Goal: Transaction & Acquisition: Book appointment/travel/reservation

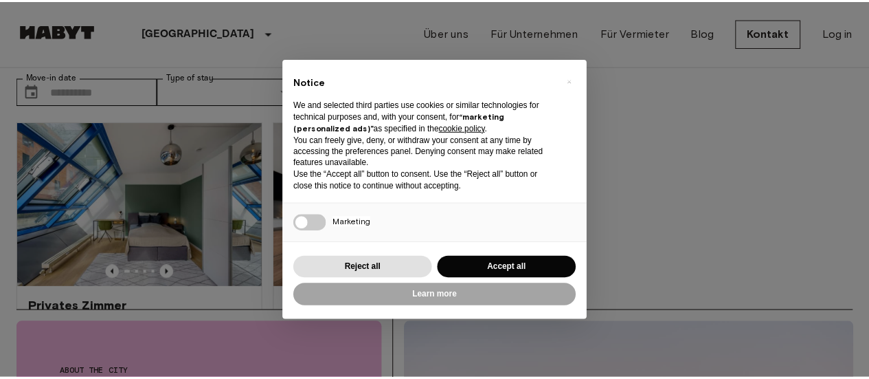
scroll to position [69, 0]
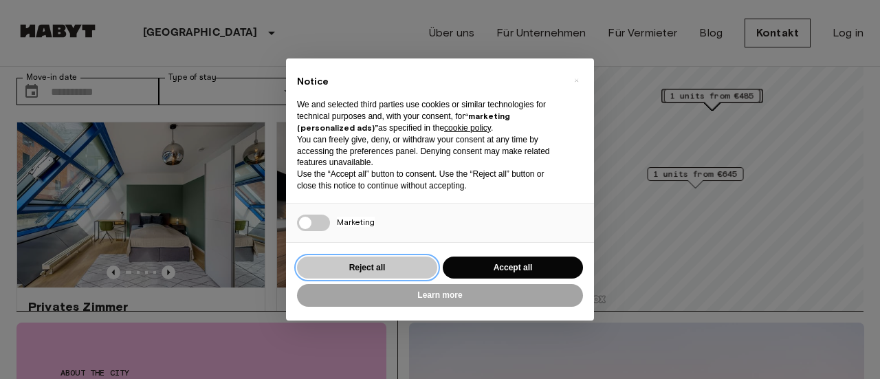
click at [401, 276] on button "Reject all" at bounding box center [367, 267] width 140 height 23
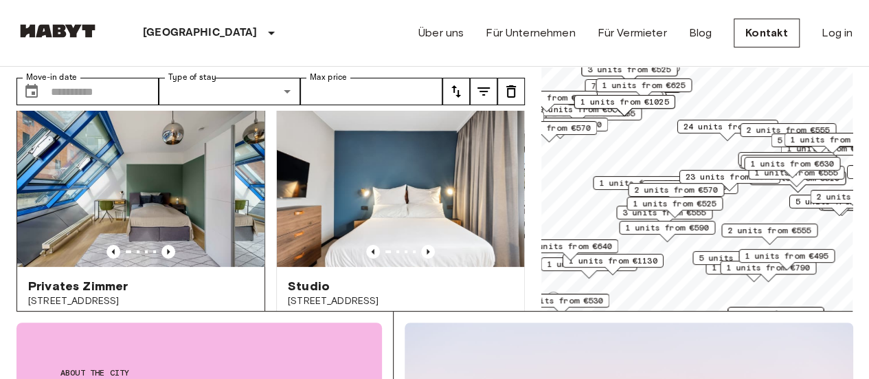
scroll to position [0, 0]
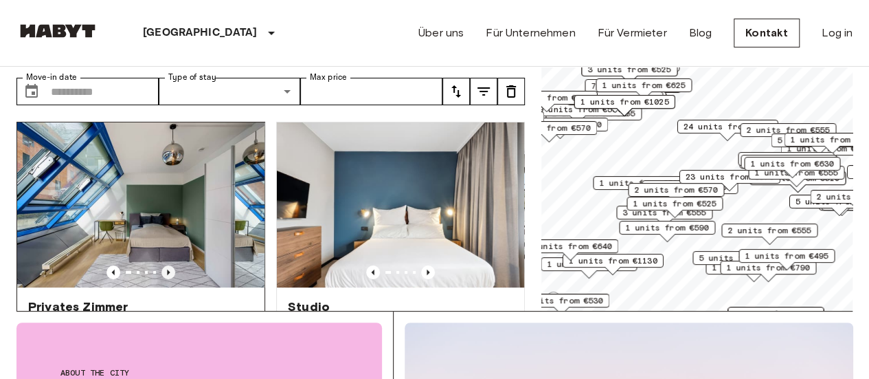
click at [164, 265] on icon "Previous image" at bounding box center [169, 272] width 14 height 14
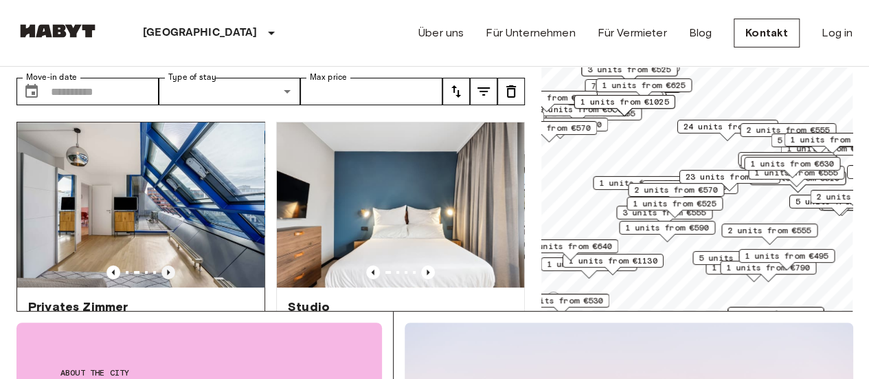
click at [164, 265] on icon "Previous image" at bounding box center [169, 272] width 14 height 14
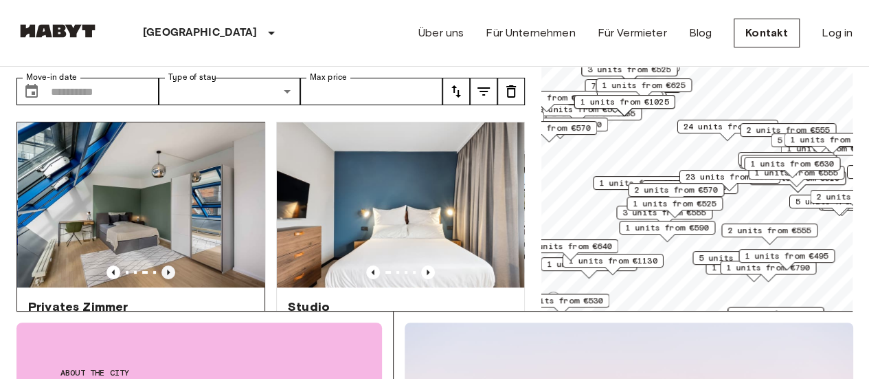
click at [164, 265] on icon "Previous image" at bounding box center [169, 272] width 14 height 14
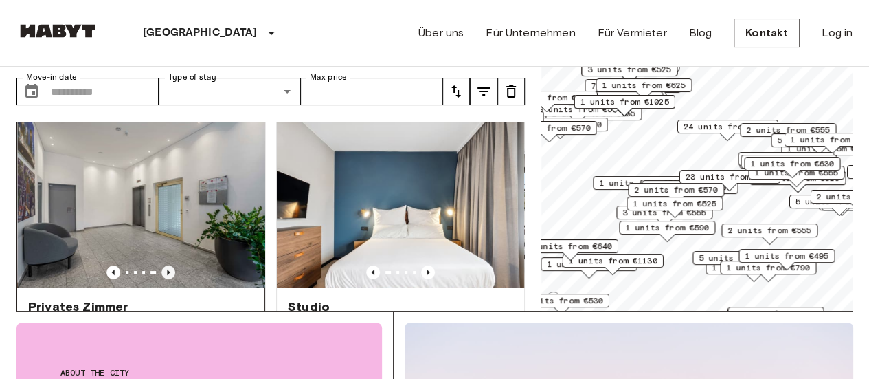
click at [164, 265] on icon "Previous image" at bounding box center [169, 272] width 14 height 14
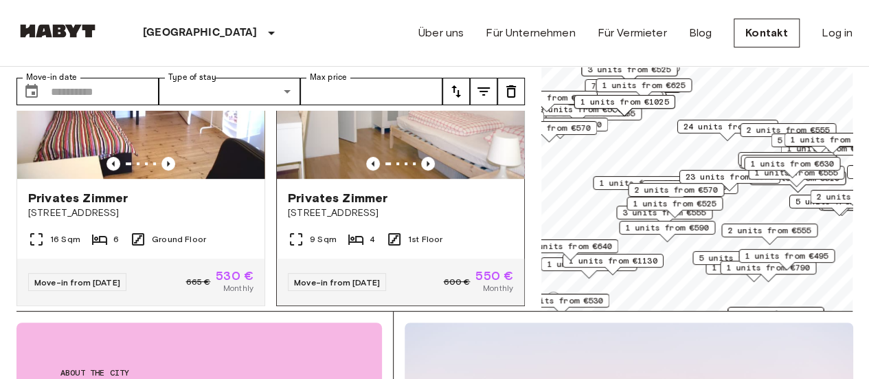
scroll to position [344, 0]
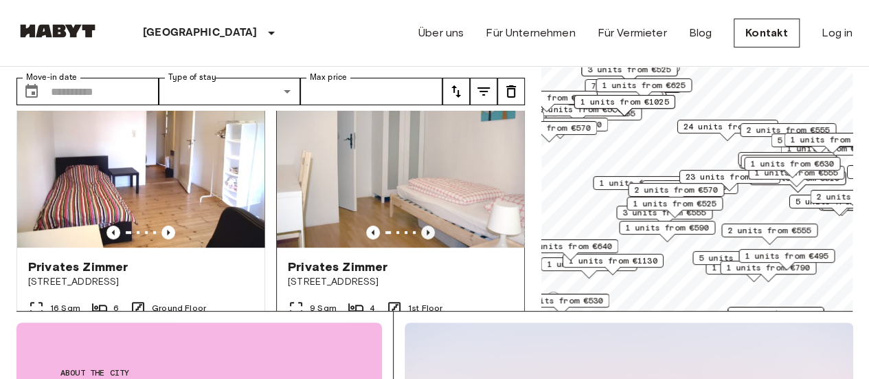
click at [423, 225] on icon "Previous image" at bounding box center [428, 232] width 14 height 14
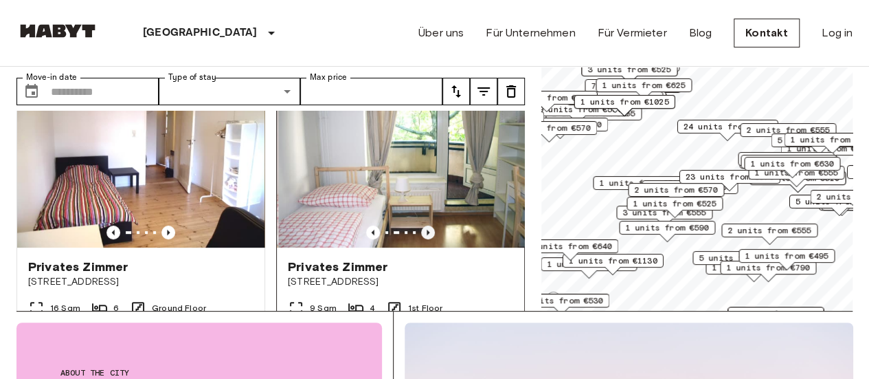
click at [423, 225] on icon "Previous image" at bounding box center [428, 232] width 14 height 14
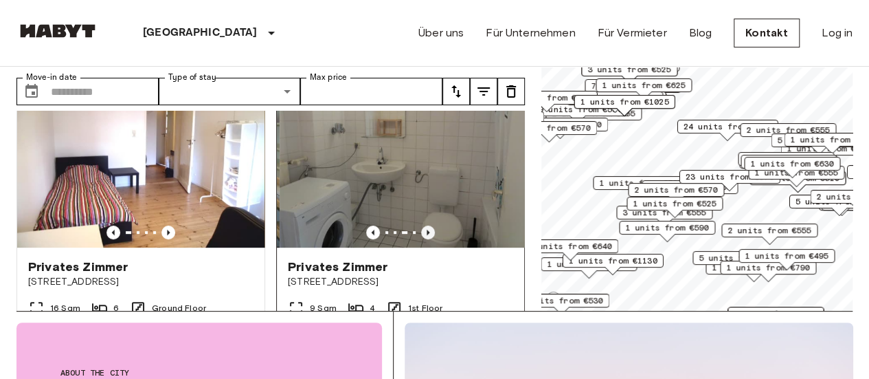
click at [423, 225] on icon "Previous image" at bounding box center [428, 232] width 14 height 14
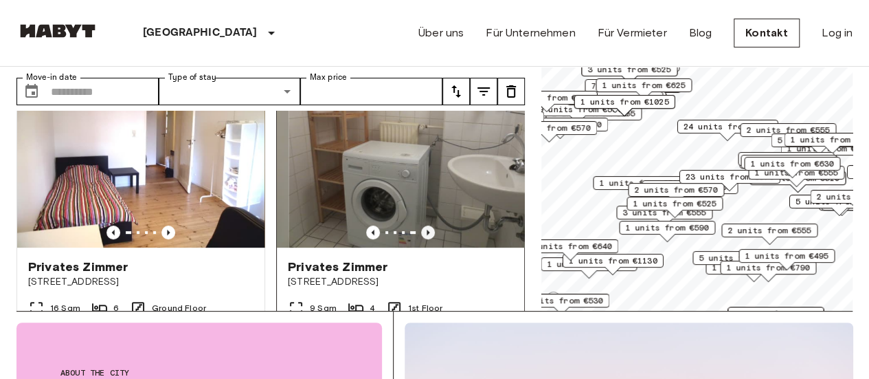
click at [423, 225] on icon "Previous image" at bounding box center [428, 232] width 14 height 14
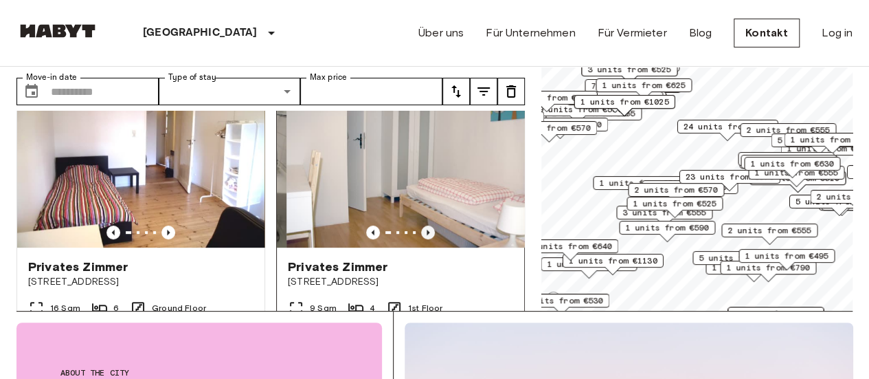
click at [423, 225] on icon "Previous image" at bounding box center [428, 232] width 14 height 14
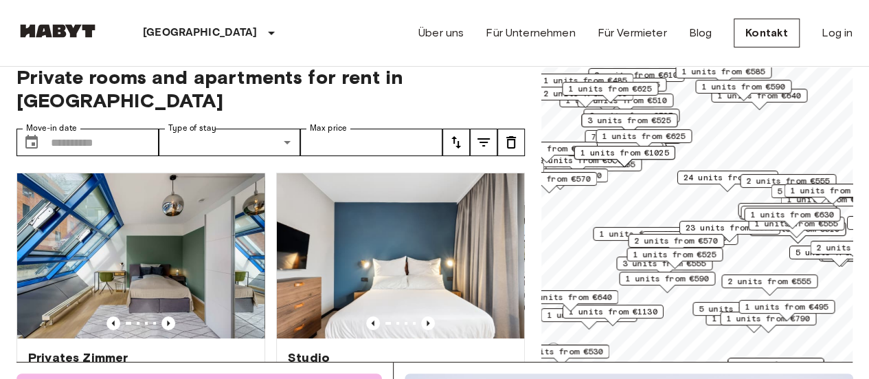
scroll to position [0, 0]
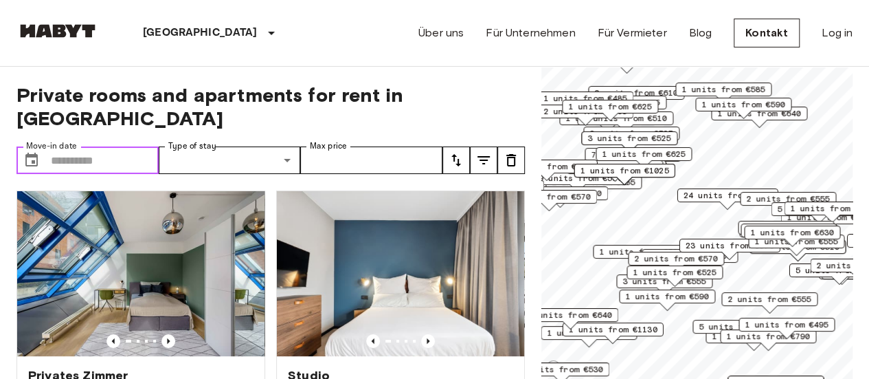
click at [133, 146] on input "Move-in date" at bounding box center [105, 159] width 108 height 27
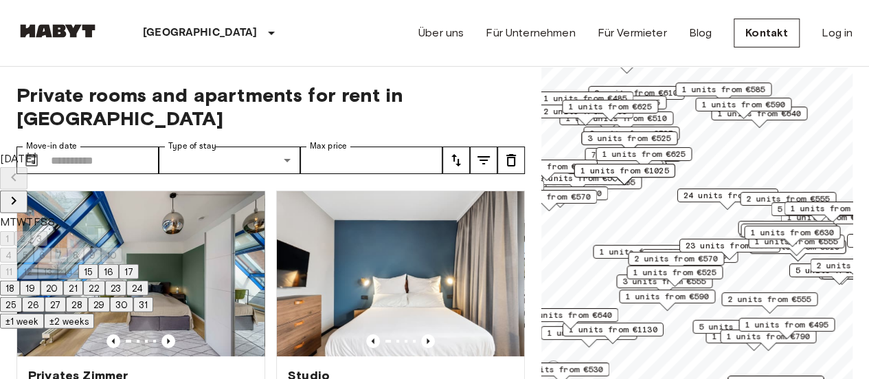
click at [22, 192] on icon "Next month" at bounding box center [13, 200] width 16 height 16
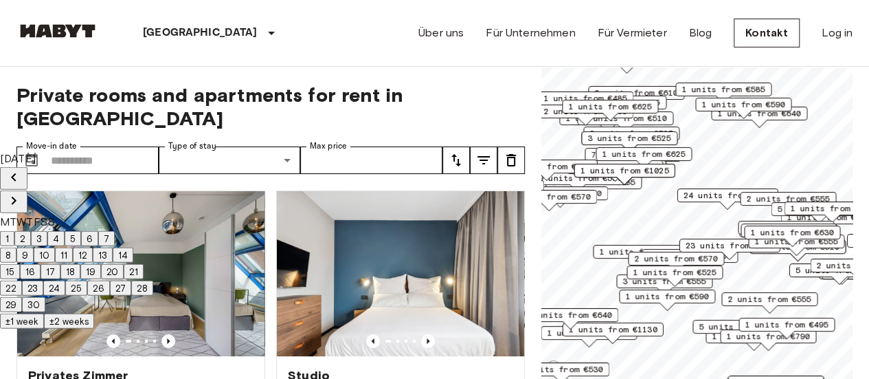
click at [22, 192] on icon "Next month" at bounding box center [13, 200] width 16 height 16
click at [14, 231] on button "1" at bounding box center [7, 238] width 14 height 15
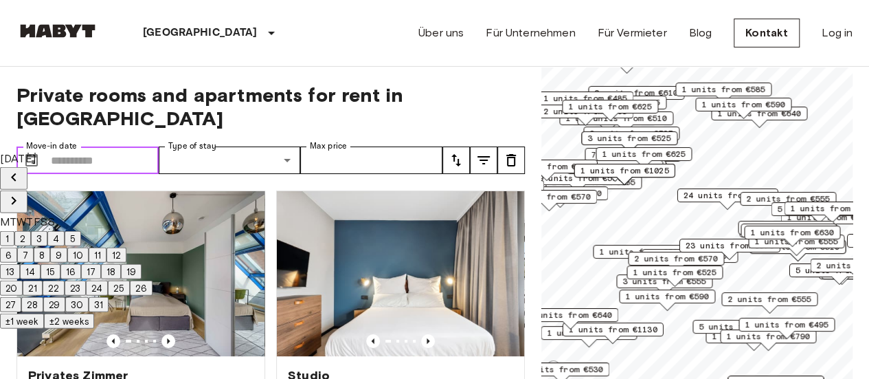
type input "**********"
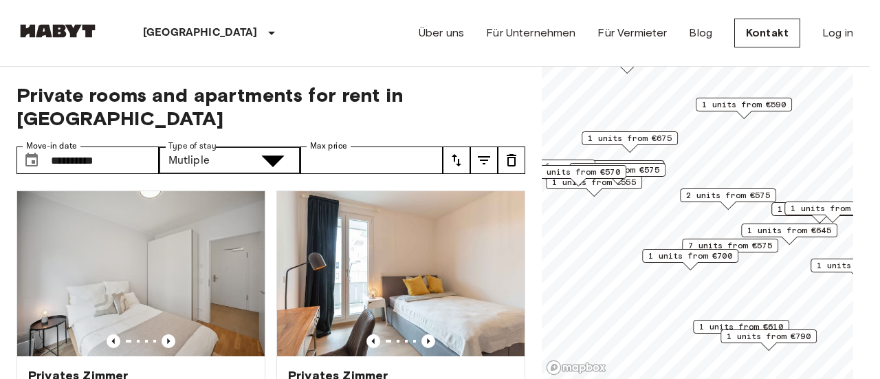
type input "**********"
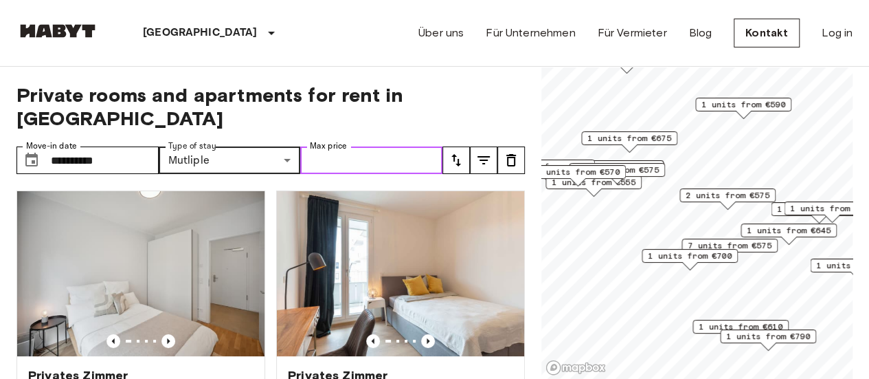
click at [392, 146] on input "Max price" at bounding box center [371, 159] width 142 height 27
click at [393, 146] on input "Max price" at bounding box center [371, 159] width 142 height 27
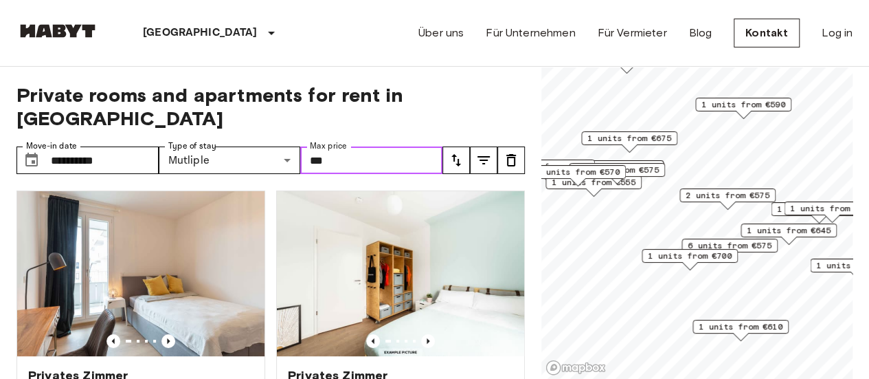
type input "***"
click at [511, 97] on span "Private rooms and apartments for rent in [GEOGRAPHIC_DATA]" at bounding box center [270, 106] width 509 height 47
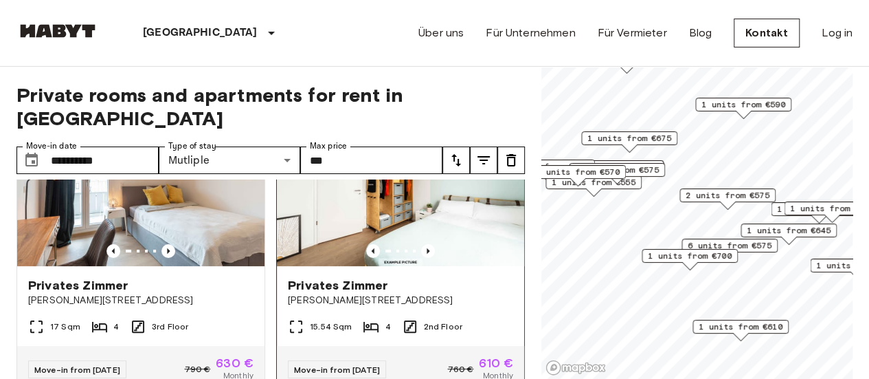
scroll to position [69, 0]
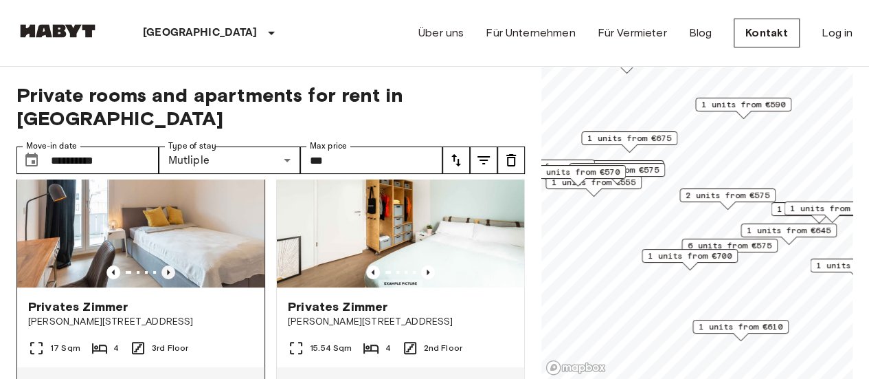
click at [164, 265] on icon "Previous image" at bounding box center [169, 272] width 14 height 14
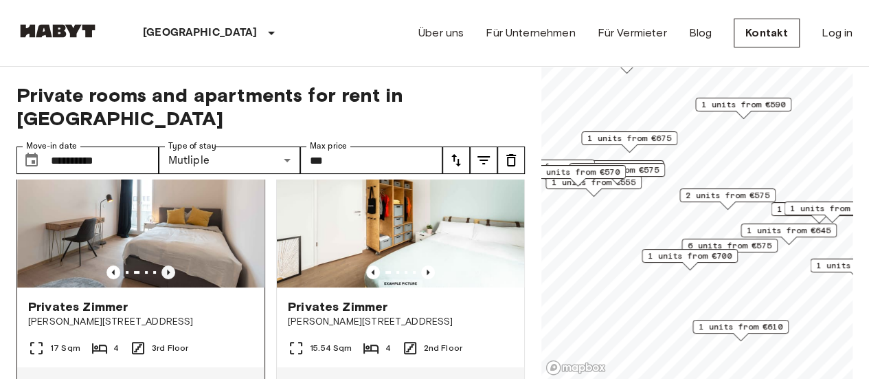
click at [164, 265] on icon "Previous image" at bounding box center [169, 272] width 14 height 14
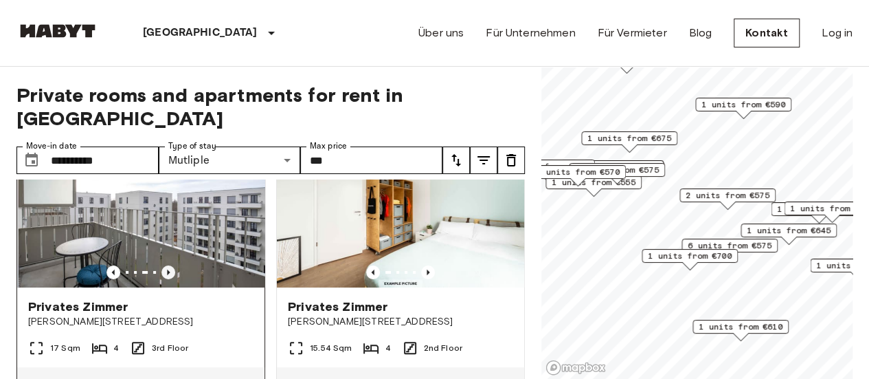
click at [164, 265] on icon "Previous image" at bounding box center [169, 272] width 14 height 14
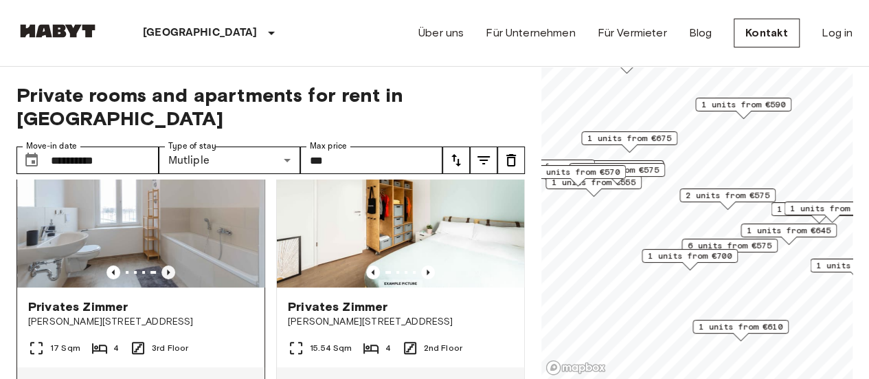
click at [164, 265] on icon "Previous image" at bounding box center [169, 272] width 14 height 14
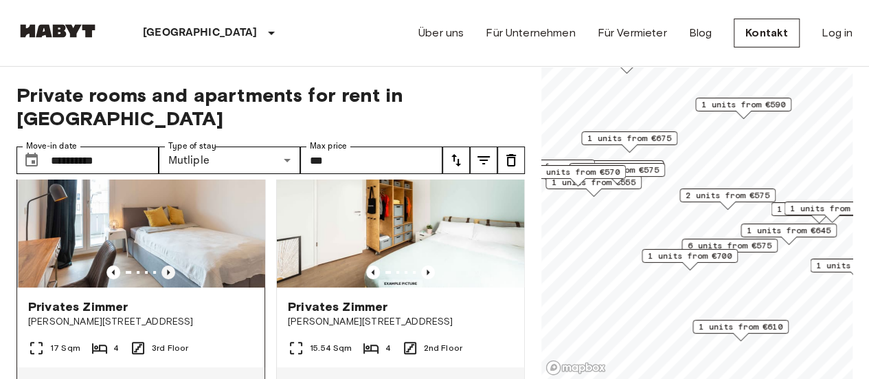
click at [164, 265] on icon "Previous image" at bounding box center [169, 272] width 14 height 14
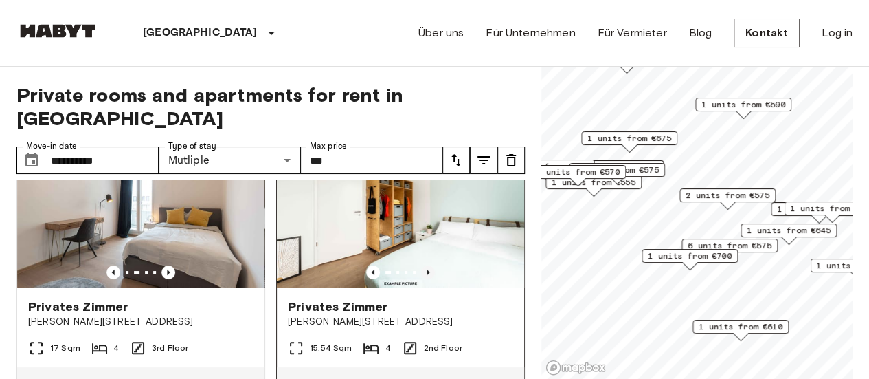
click at [421, 265] on icon "Previous image" at bounding box center [428, 272] width 14 height 14
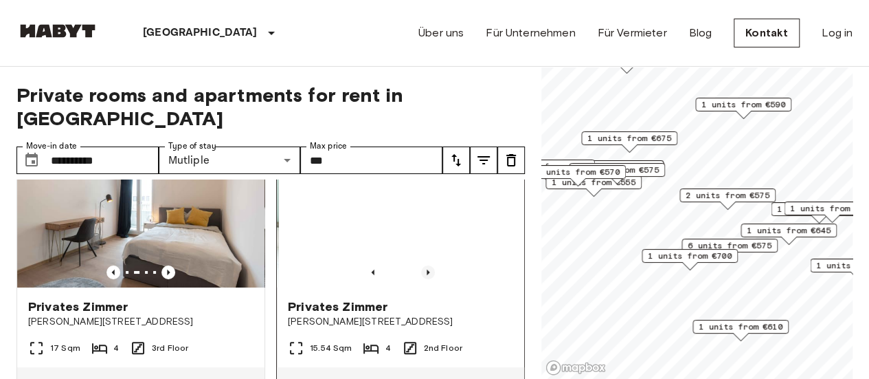
click at [421, 265] on icon "Previous image" at bounding box center [428, 272] width 14 height 14
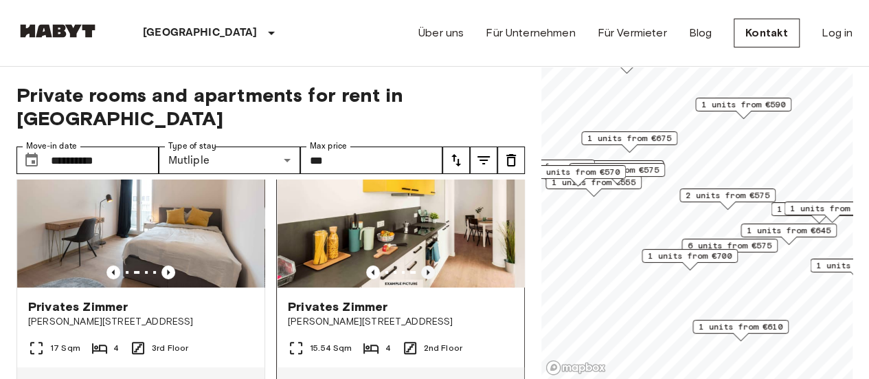
click at [421, 265] on icon "Previous image" at bounding box center [428, 272] width 14 height 14
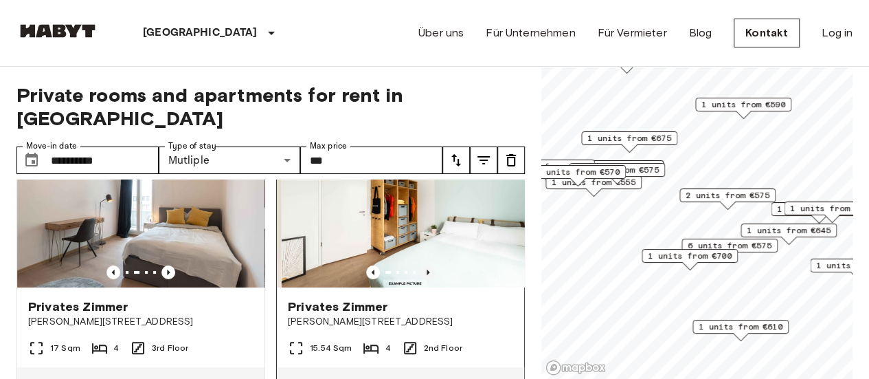
click at [421, 265] on icon "Previous image" at bounding box center [428, 272] width 14 height 14
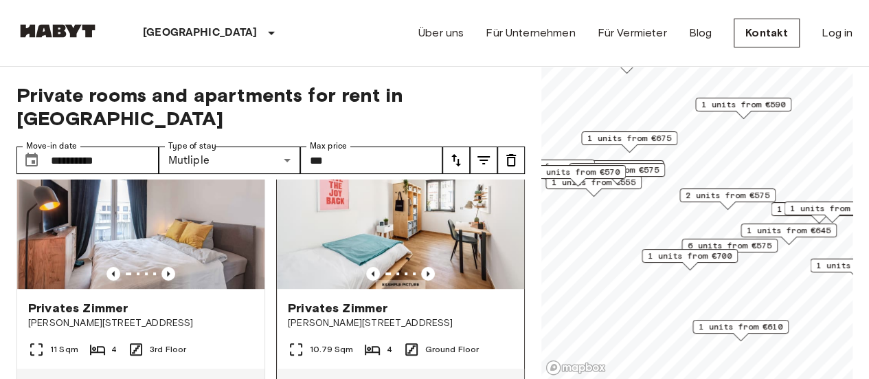
scroll to position [344, 0]
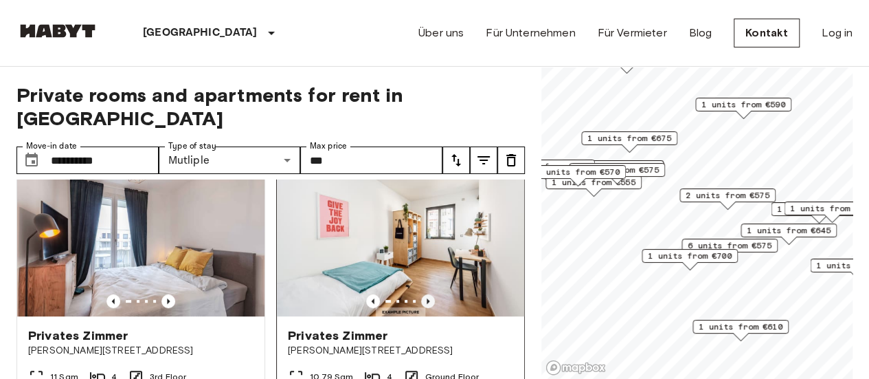
click at [421, 294] on icon "Previous image" at bounding box center [428, 301] width 14 height 14
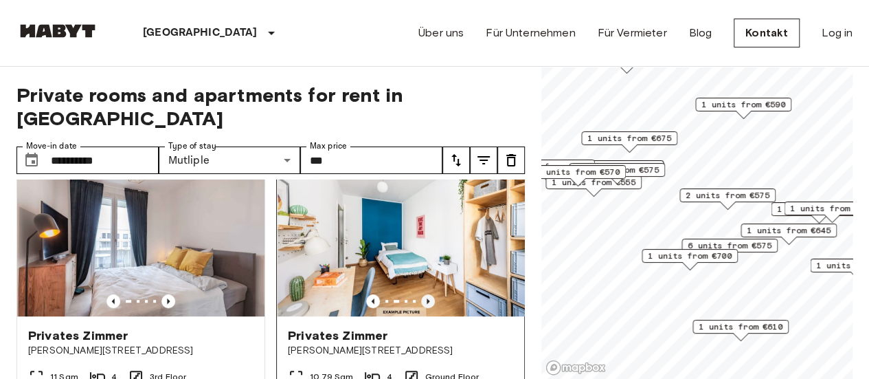
click at [421, 294] on icon "Previous image" at bounding box center [428, 301] width 14 height 14
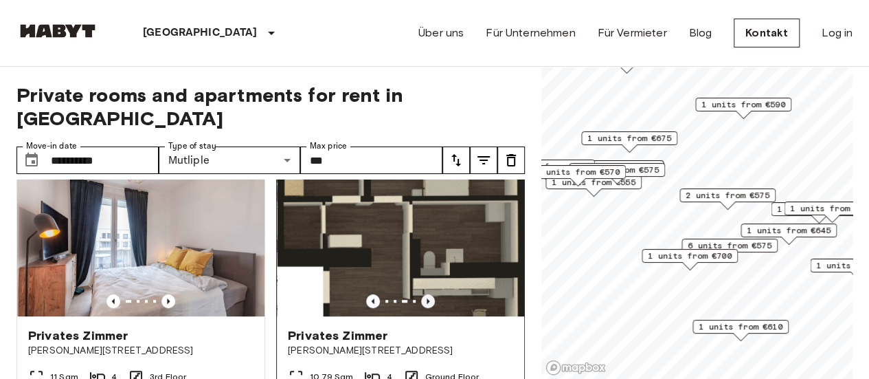
click at [421, 294] on icon "Previous image" at bounding box center [428, 301] width 14 height 14
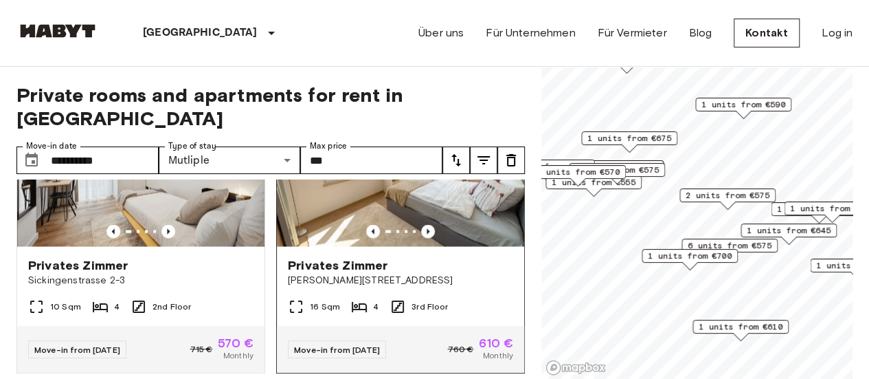
scroll to position [1306, 0]
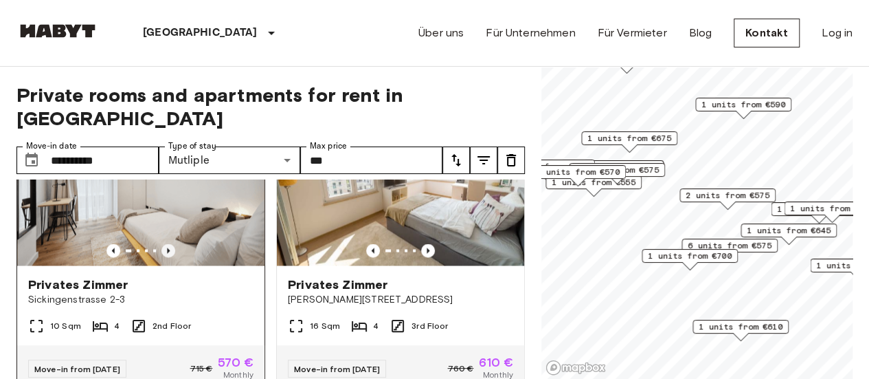
click at [167, 249] on icon "Previous image" at bounding box center [168, 249] width 3 height 5
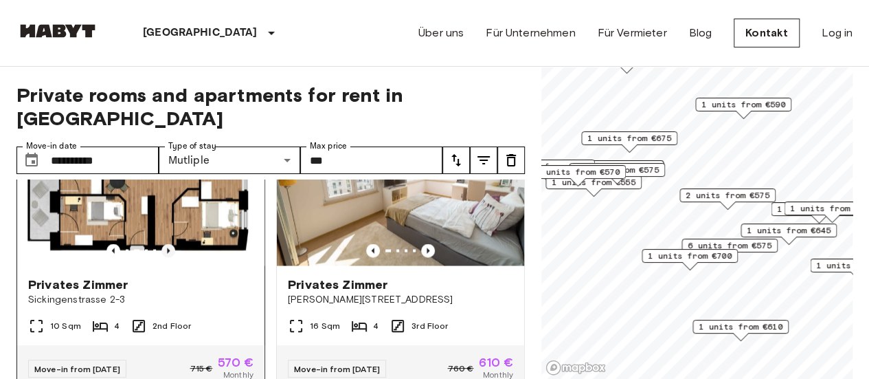
click at [167, 249] on icon "Previous image" at bounding box center [168, 249] width 3 height 5
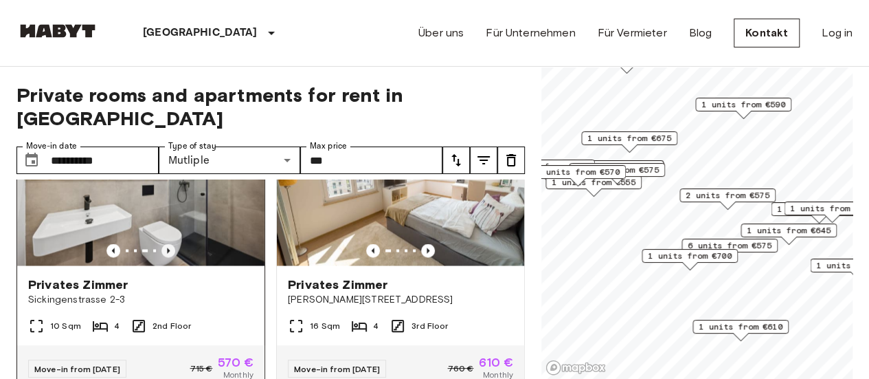
click at [167, 249] on icon "Previous image" at bounding box center [168, 249] width 3 height 5
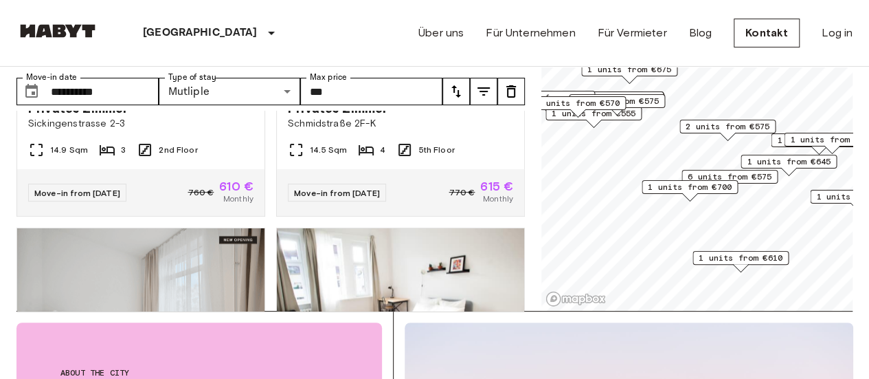
scroll to position [3608, 0]
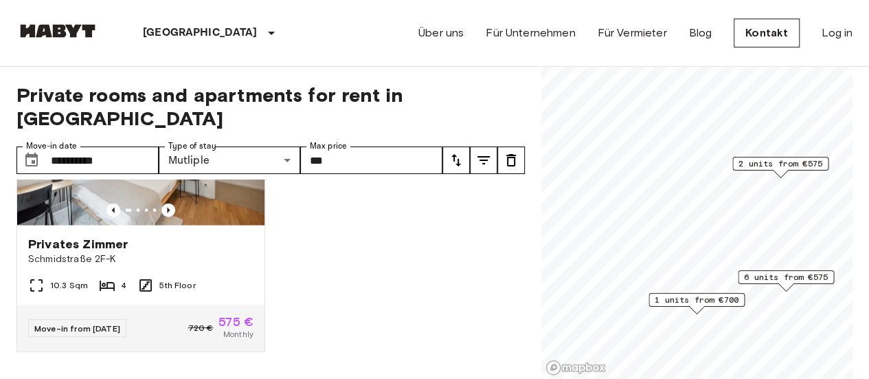
scroll to position [502, 0]
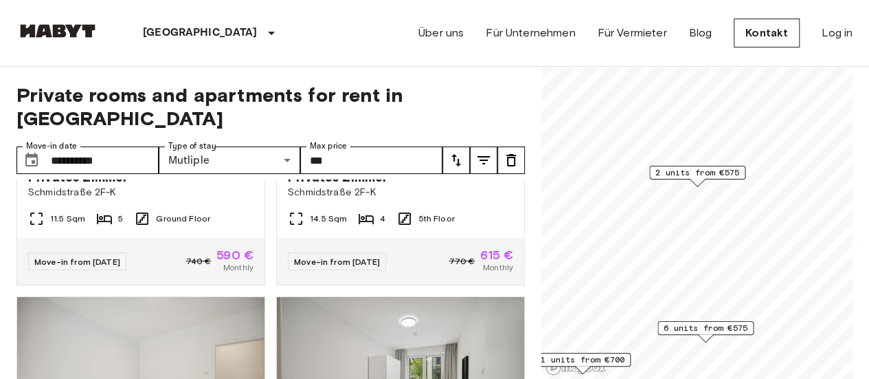
click at [707, 175] on span "2 units from €575" at bounding box center [698, 172] width 84 height 12
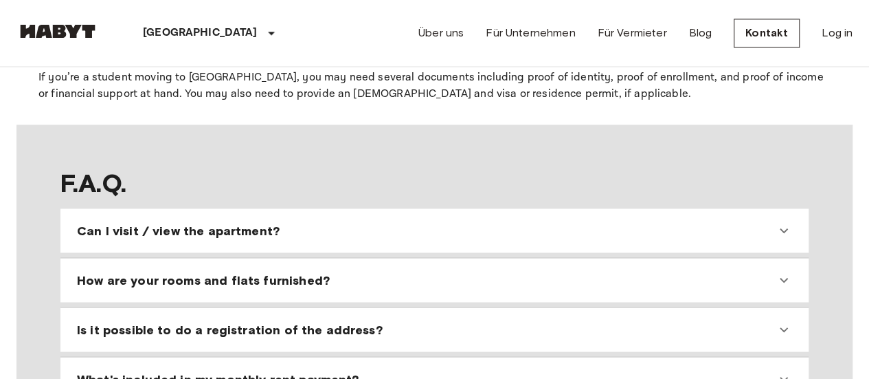
scroll to position [1306, 0]
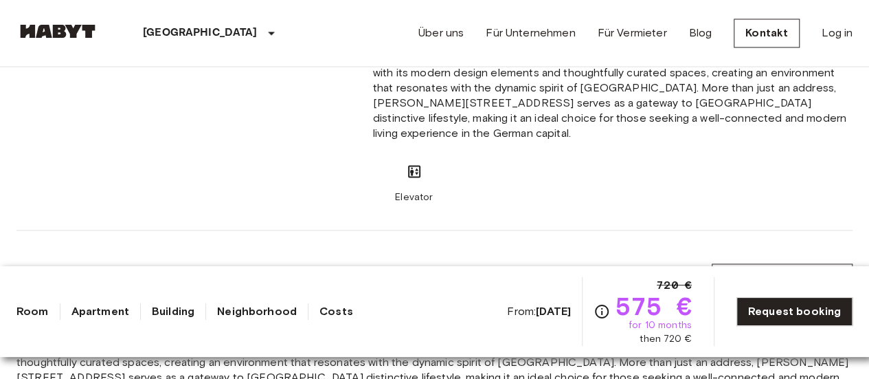
scroll to position [1649, 0]
